Goal: Task Accomplishment & Management: Use online tool/utility

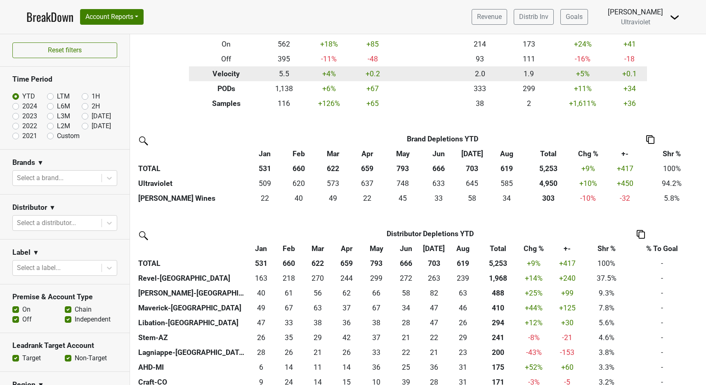
scroll to position [165, 0]
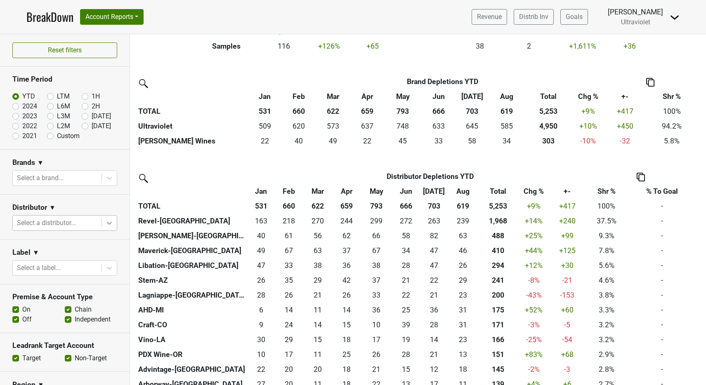
click at [105, 220] on icon at bounding box center [109, 223] width 8 height 8
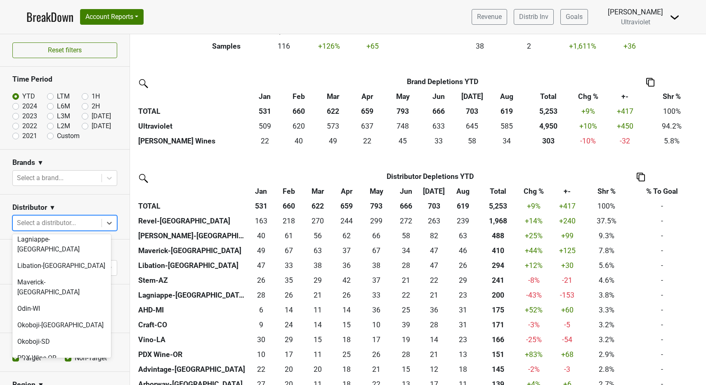
scroll to position [292, 0]
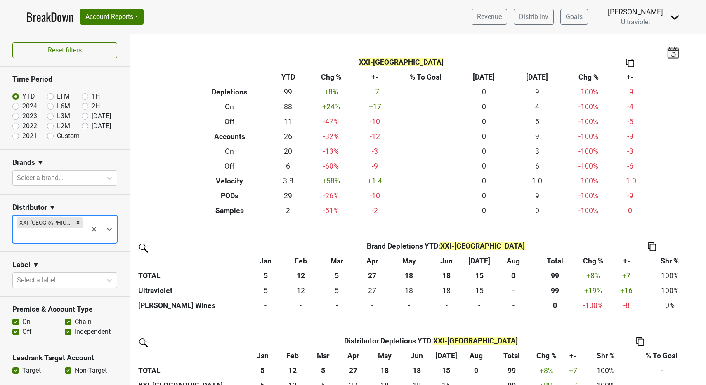
click at [674, 15] on img at bounding box center [675, 17] width 10 height 10
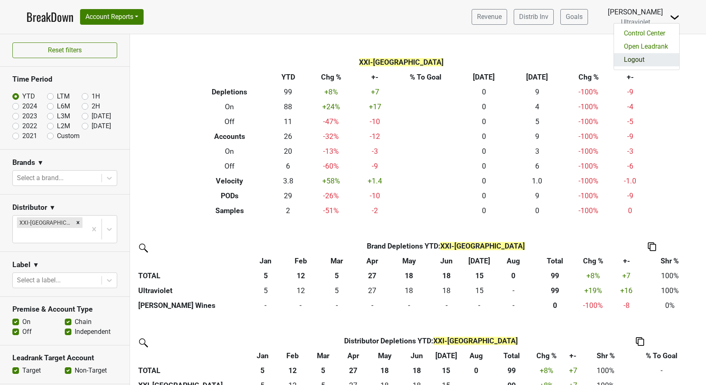
click at [648, 59] on link "Logout" at bounding box center [646, 59] width 65 height 13
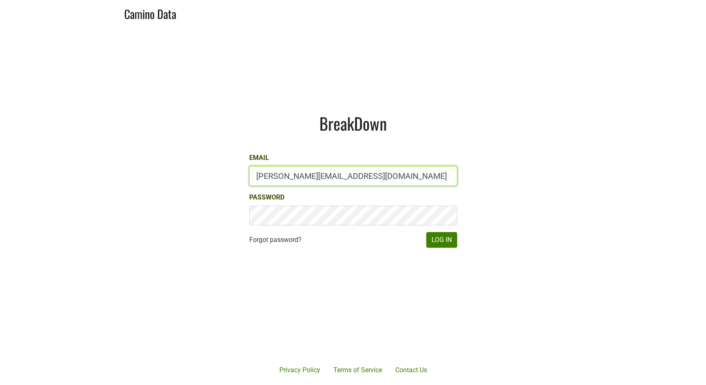
click at [304, 168] on input "anne@poewines.com" at bounding box center [353, 176] width 208 height 20
type input "anne@mommenpop.com"
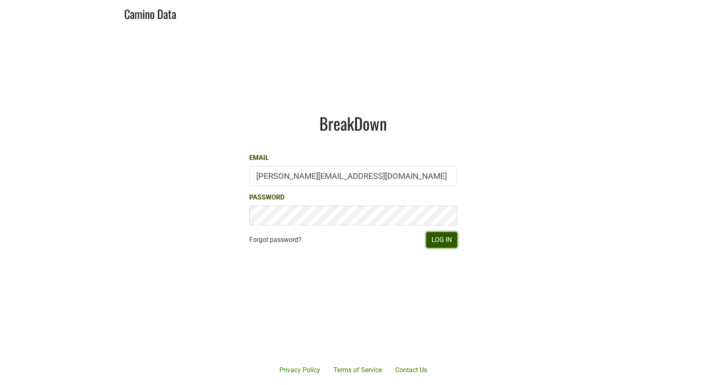
click at [446, 236] on button "Log In" at bounding box center [441, 240] width 31 height 16
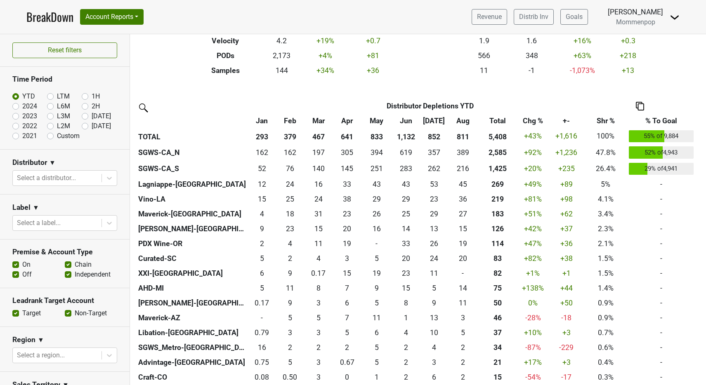
scroll to position [142, 0]
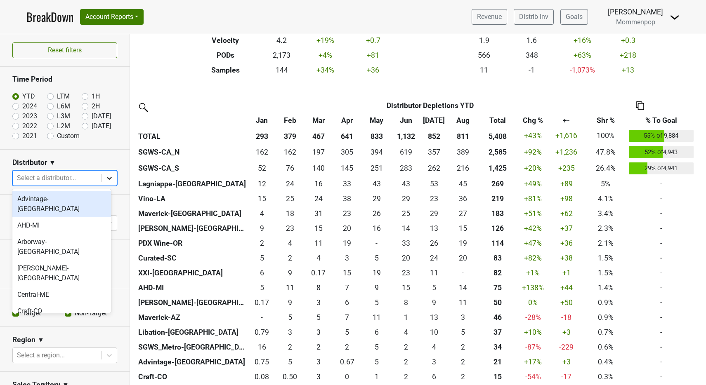
click at [105, 175] on icon at bounding box center [109, 178] width 8 height 8
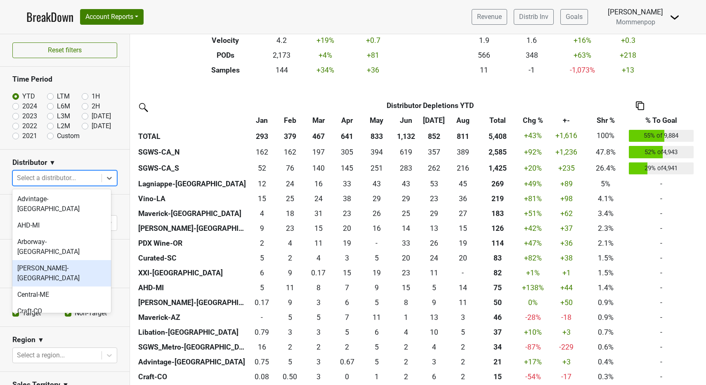
scroll to position [276, 0]
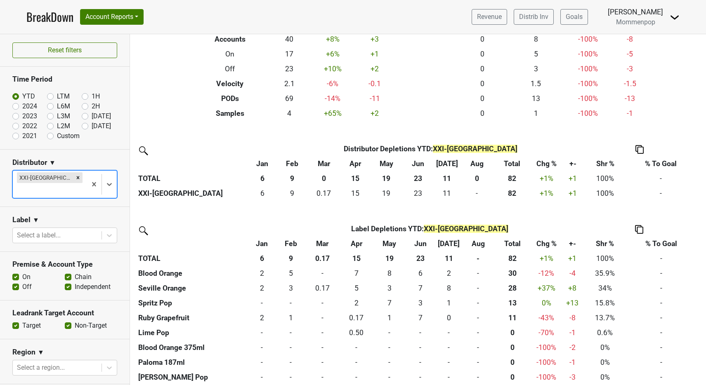
scroll to position [104, 0]
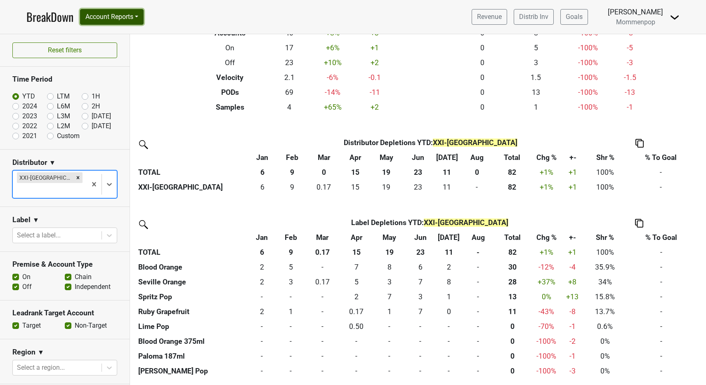
click at [115, 13] on button "Account Reports" at bounding box center [112, 17] width 64 height 16
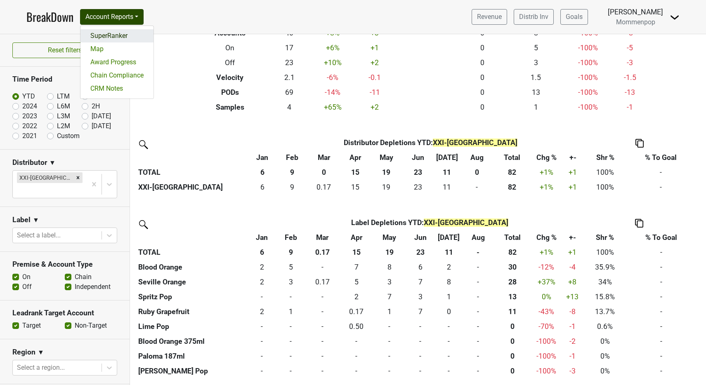
click at [121, 32] on link "SuperRanker" at bounding box center [116, 35] width 73 height 13
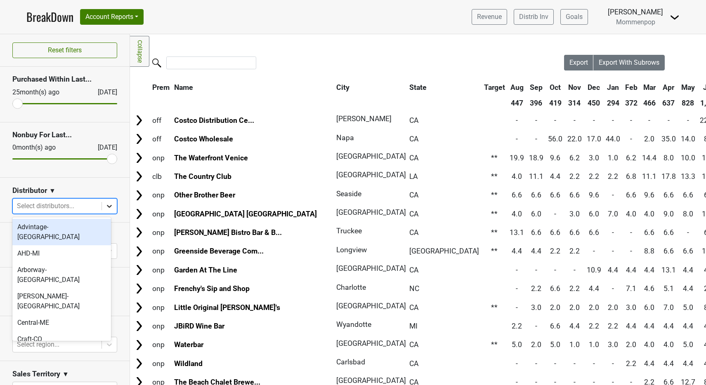
click at [102, 208] on div at bounding box center [109, 206] width 15 height 15
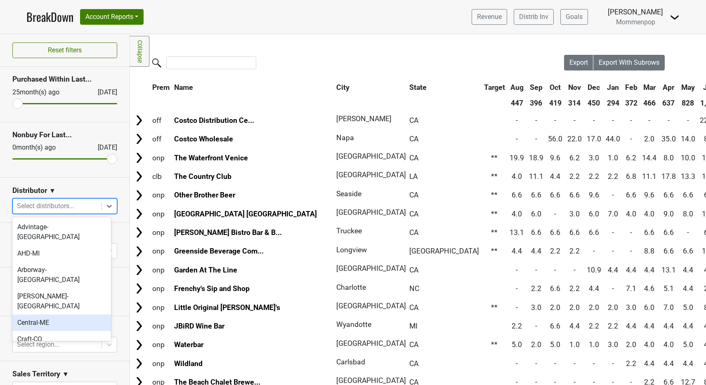
scroll to position [276, 0]
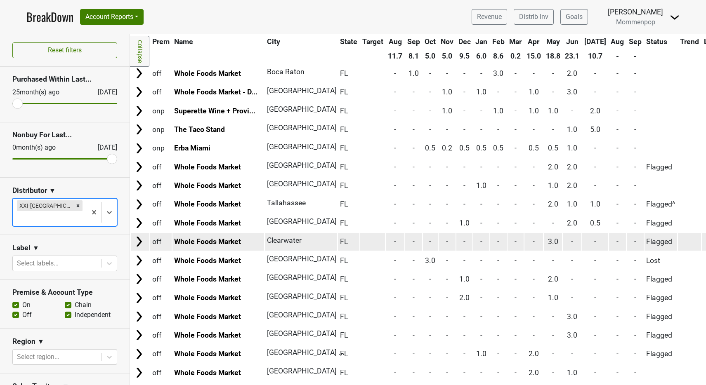
scroll to position [0, 0]
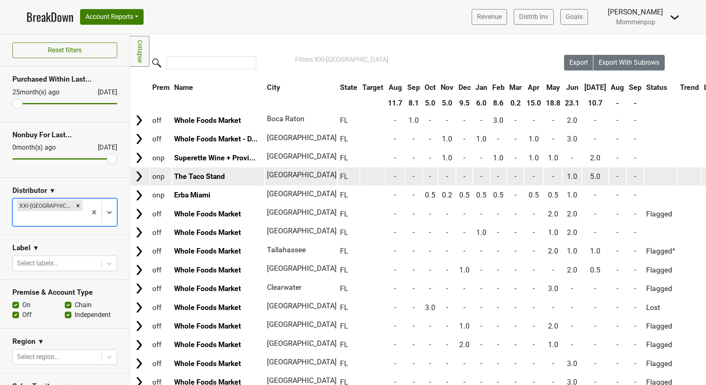
click at [137, 175] on img at bounding box center [139, 176] width 12 height 12
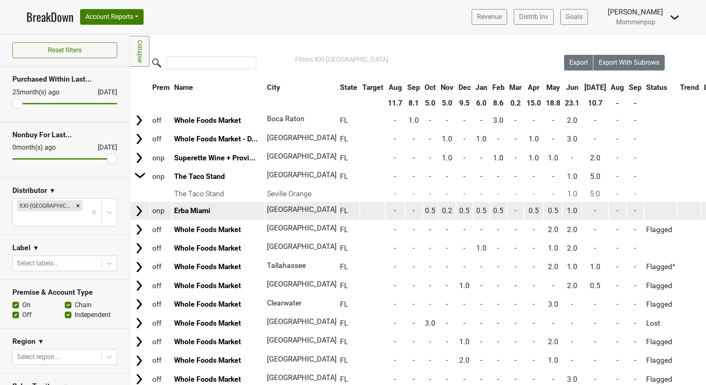
click at [142, 211] on img at bounding box center [139, 211] width 12 height 12
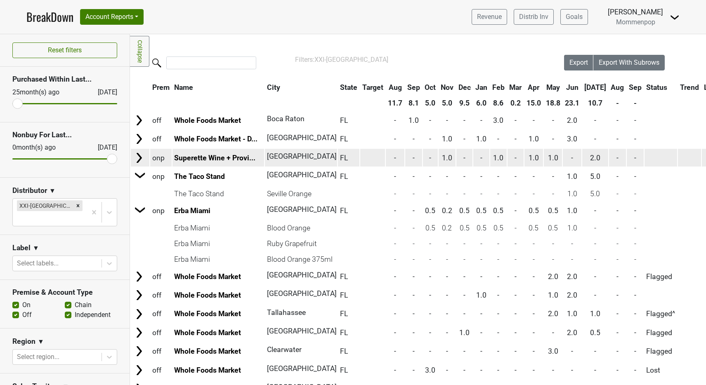
click at [139, 155] on img at bounding box center [139, 158] width 12 height 12
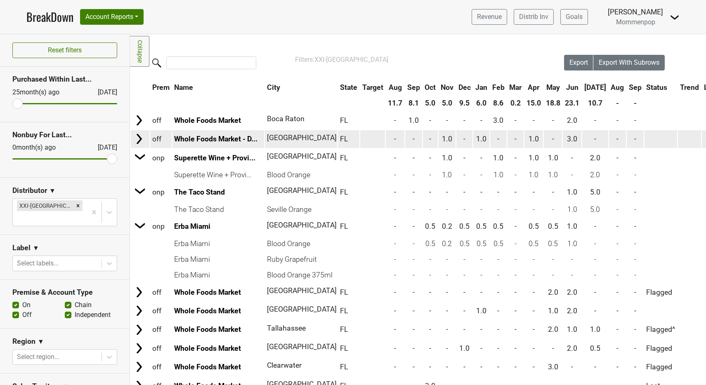
click at [139, 137] on img at bounding box center [139, 139] width 12 height 12
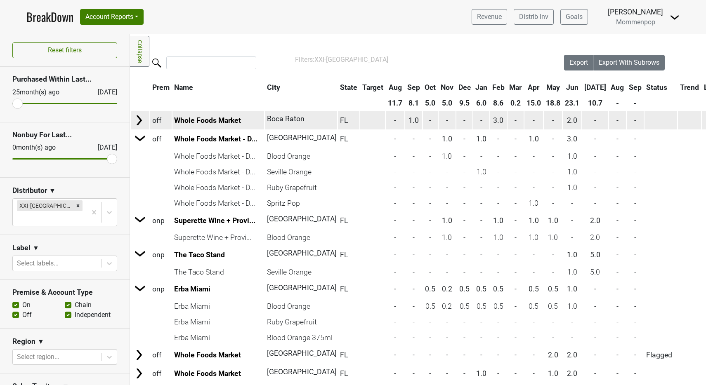
click at [139, 117] on img at bounding box center [139, 120] width 12 height 12
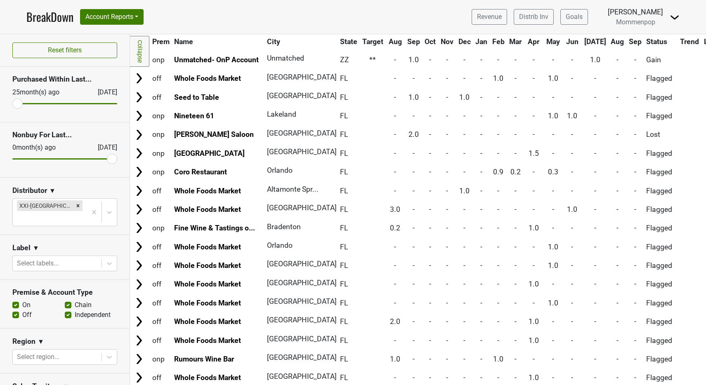
scroll to position [686, 0]
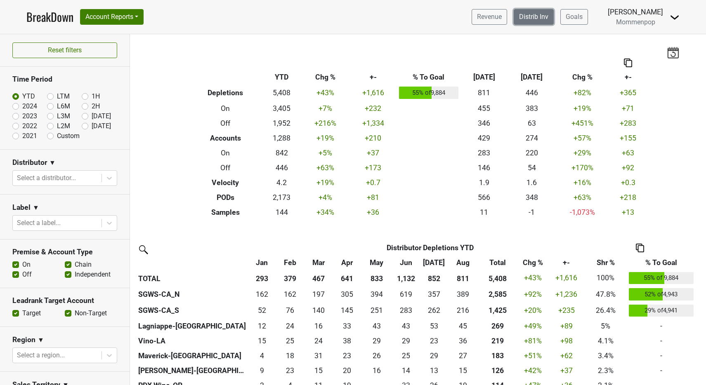
click at [537, 20] on link "Distrib Inv" at bounding box center [534, 17] width 40 height 16
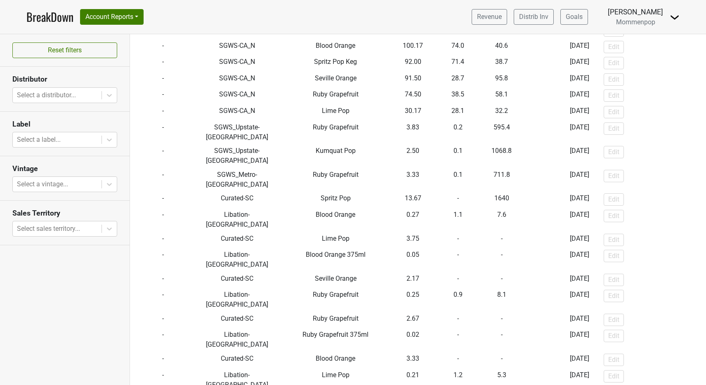
scroll to position [798, 0]
